Goal: Task Accomplishment & Management: Complete application form

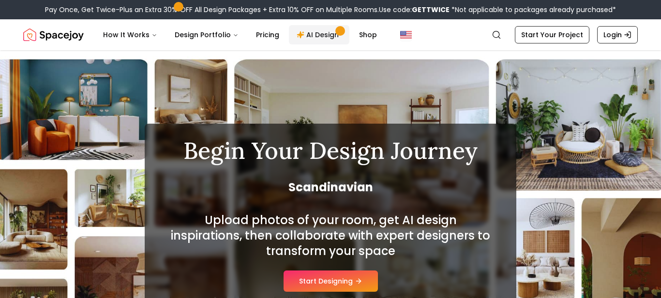
click at [300, 26] on link "AI Design" at bounding box center [319, 34] width 60 height 19
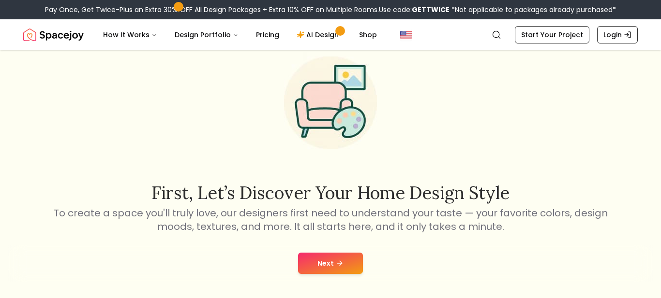
scroll to position [54, 0]
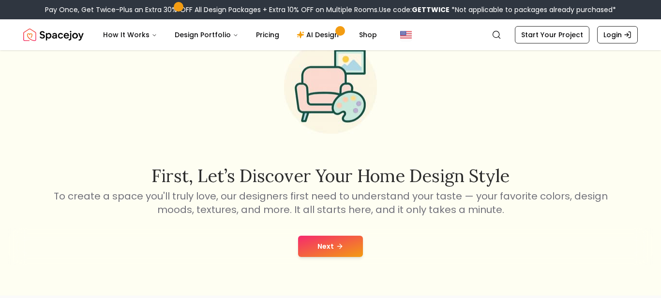
click at [326, 242] on button "Next" at bounding box center [330, 246] width 65 height 21
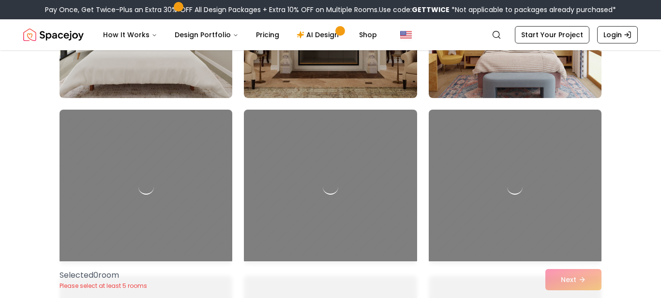
scroll to position [962, 0]
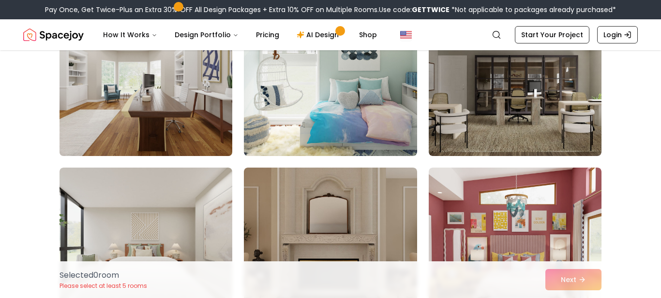
drag, startPoint x: 149, startPoint y: 115, endPoint x: 199, endPoint y: 130, distance: 52.5
click at [199, 130] on img at bounding box center [145, 79] width 181 height 162
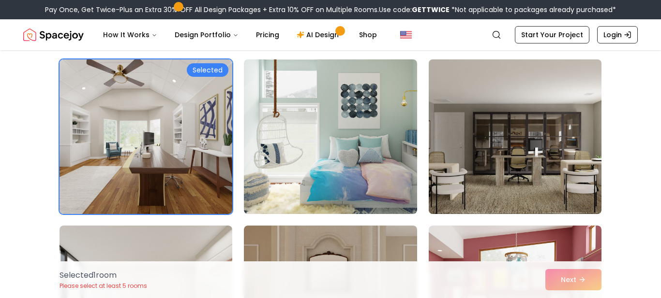
scroll to position [898, 0]
